Goal: Information Seeking & Learning: Learn about a topic

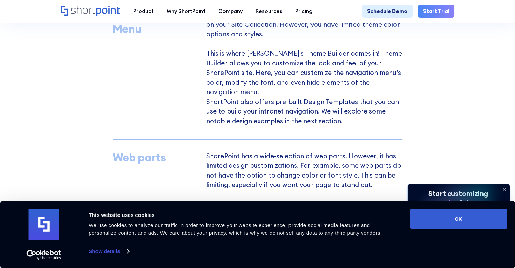
scroll to position [712, 0]
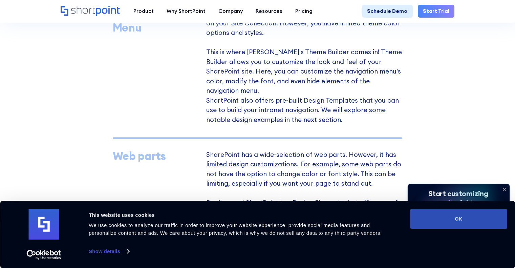
click at [472, 219] on button "OK" at bounding box center [458, 219] width 97 height 20
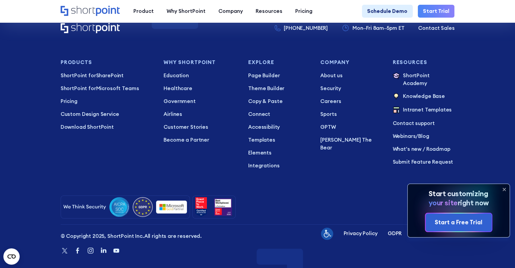
scroll to position [2646, 0]
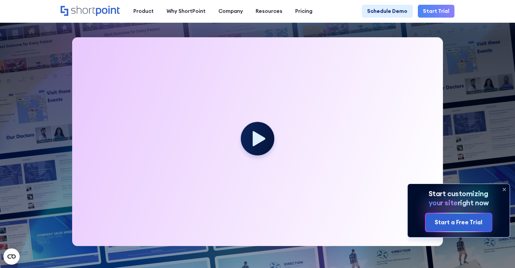
scroll to position [169, 0]
click at [504, 189] on icon at bounding box center [504, 189] width 3 height 3
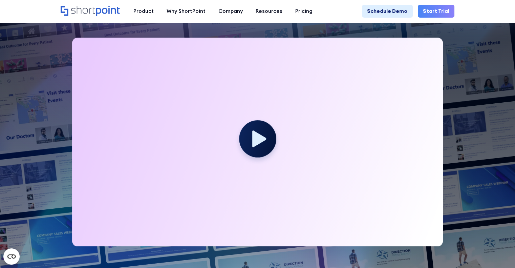
click at [252, 139] on icon at bounding box center [259, 138] width 14 height 17
click at [259, 148] on circle at bounding box center [257, 138] width 37 height 37
click at [261, 144] on icon at bounding box center [259, 138] width 14 height 17
click at [262, 144] on icon at bounding box center [259, 138] width 14 height 17
click at [67, 183] on div "Your browser does not support the video tag." at bounding box center [258, 142] width 394 height 209
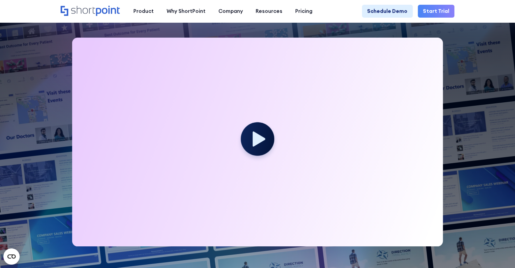
click at [46, 49] on img at bounding box center [244, 0] width 541 height 339
click at [262, 136] on circle at bounding box center [257, 138] width 37 height 37
click at [286, 56] on div at bounding box center [257, 142] width 371 height 209
click at [257, 142] on icon at bounding box center [259, 138] width 14 height 17
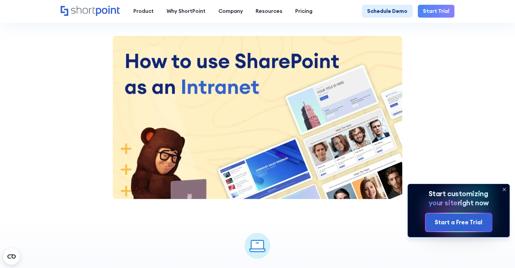
scroll to position [1053, 0]
